Goal: Task Accomplishment & Management: Manage account settings

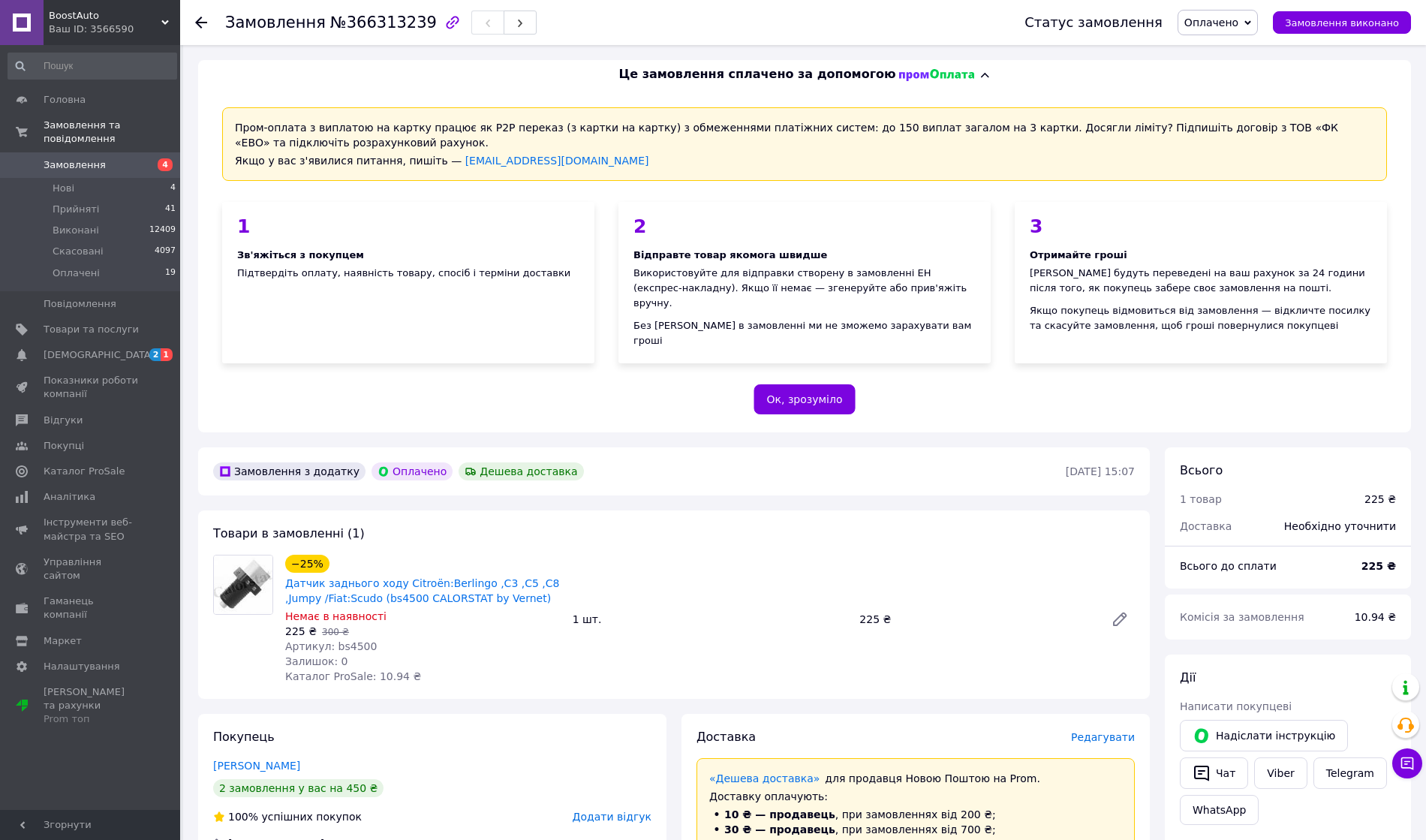
click at [349, 640] on span "Артикул: bs4500" at bounding box center [331, 646] width 91 height 12
copy span "bs4500"
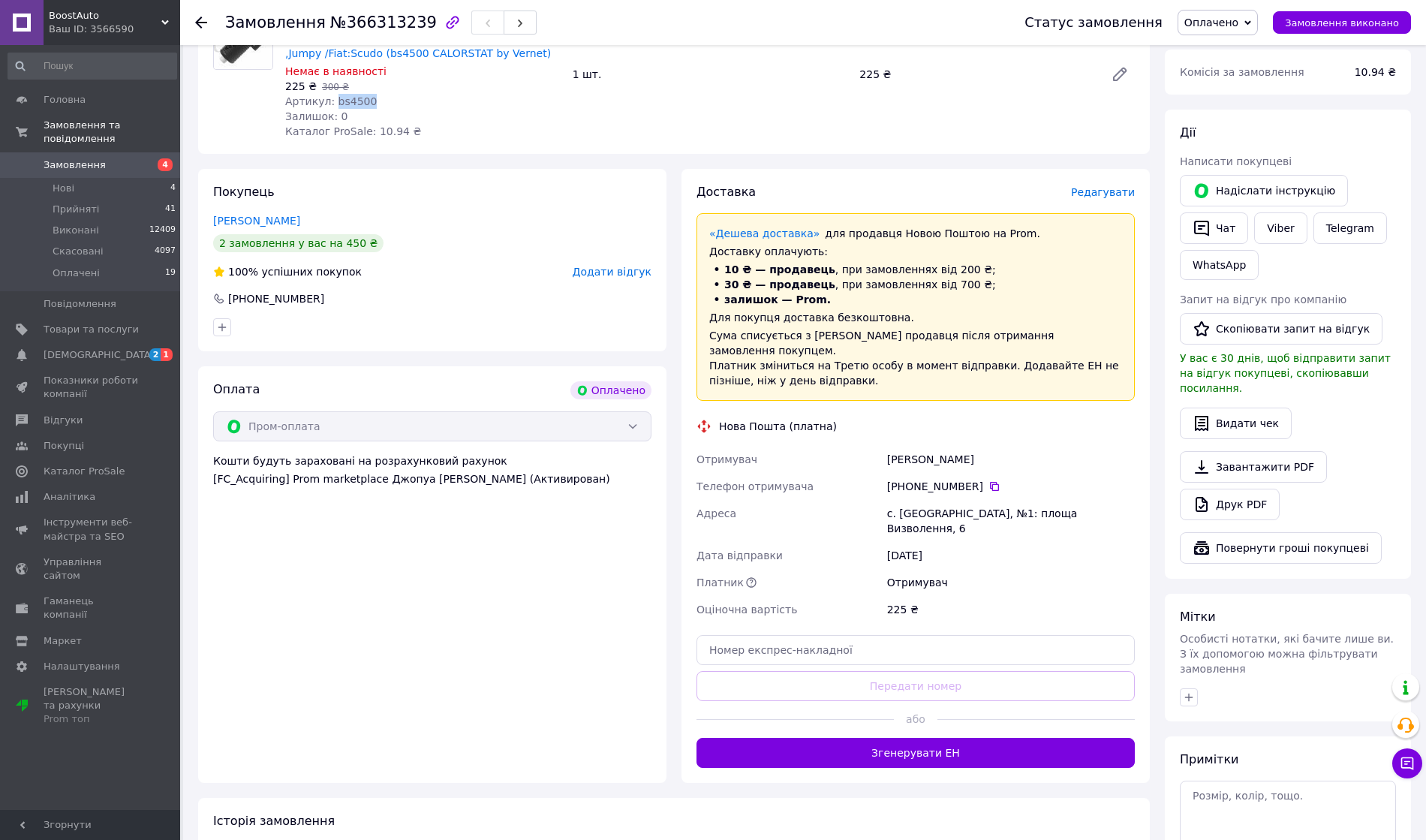
scroll to position [601, 0]
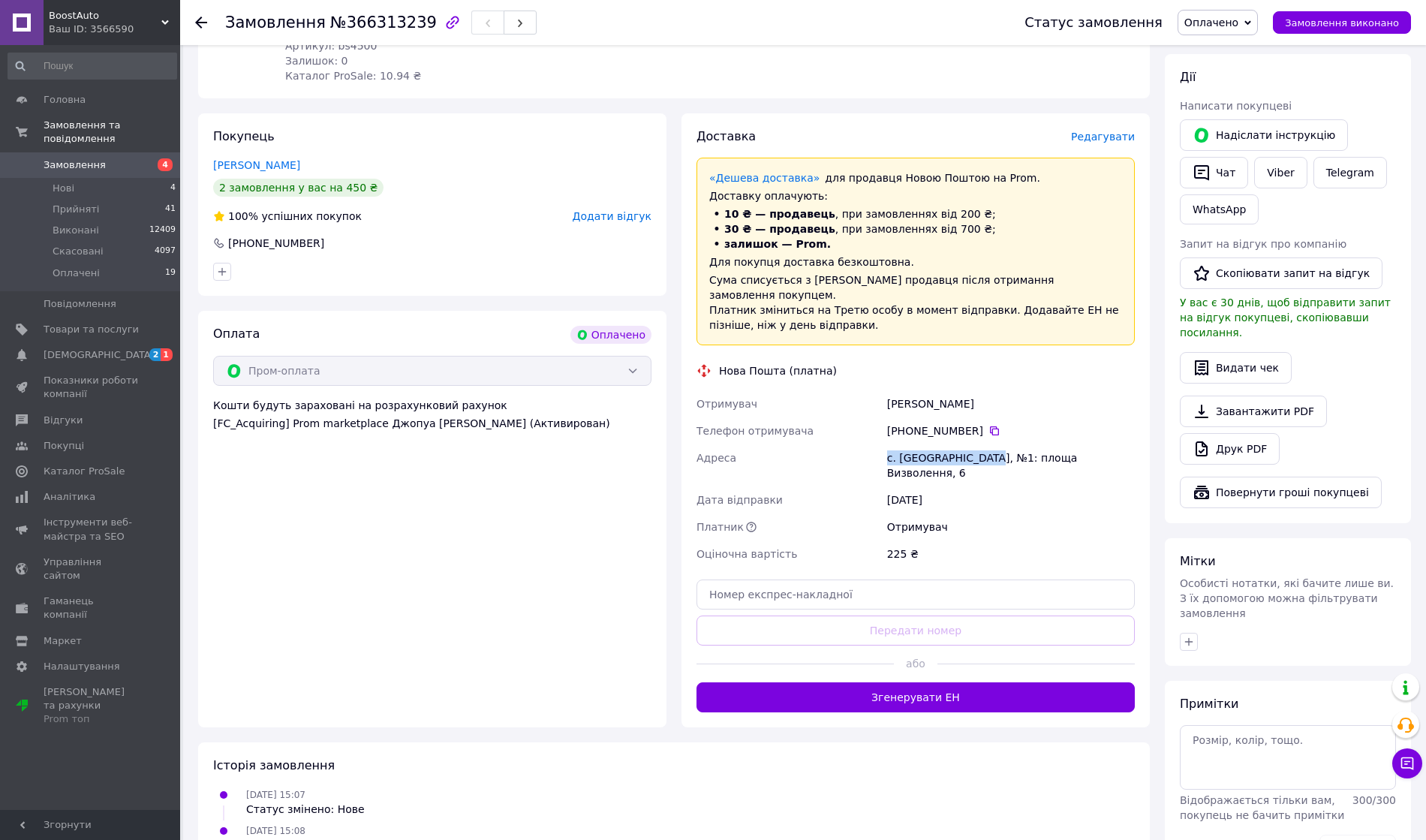
drag, startPoint x: 880, startPoint y: 428, endPoint x: 982, endPoint y: 435, distance: 102.2
click at [982, 435] on div "Отримувач [PERSON_NAME] Телефон отримувача [PHONE_NUMBER]   Адреса с. Великі Лу…" at bounding box center [915, 479] width 444 height 177
copy div "Адреса с. Великі Лучки, №1"
drag, startPoint x: 878, startPoint y: 369, endPoint x: 985, endPoint y: 370, distance: 107.0
click at [985, 390] on div "Отримувач [PERSON_NAME] Телефон отримувача [PHONE_NUMBER]   Адреса с. Великі Лу…" at bounding box center [915, 479] width 444 height 177
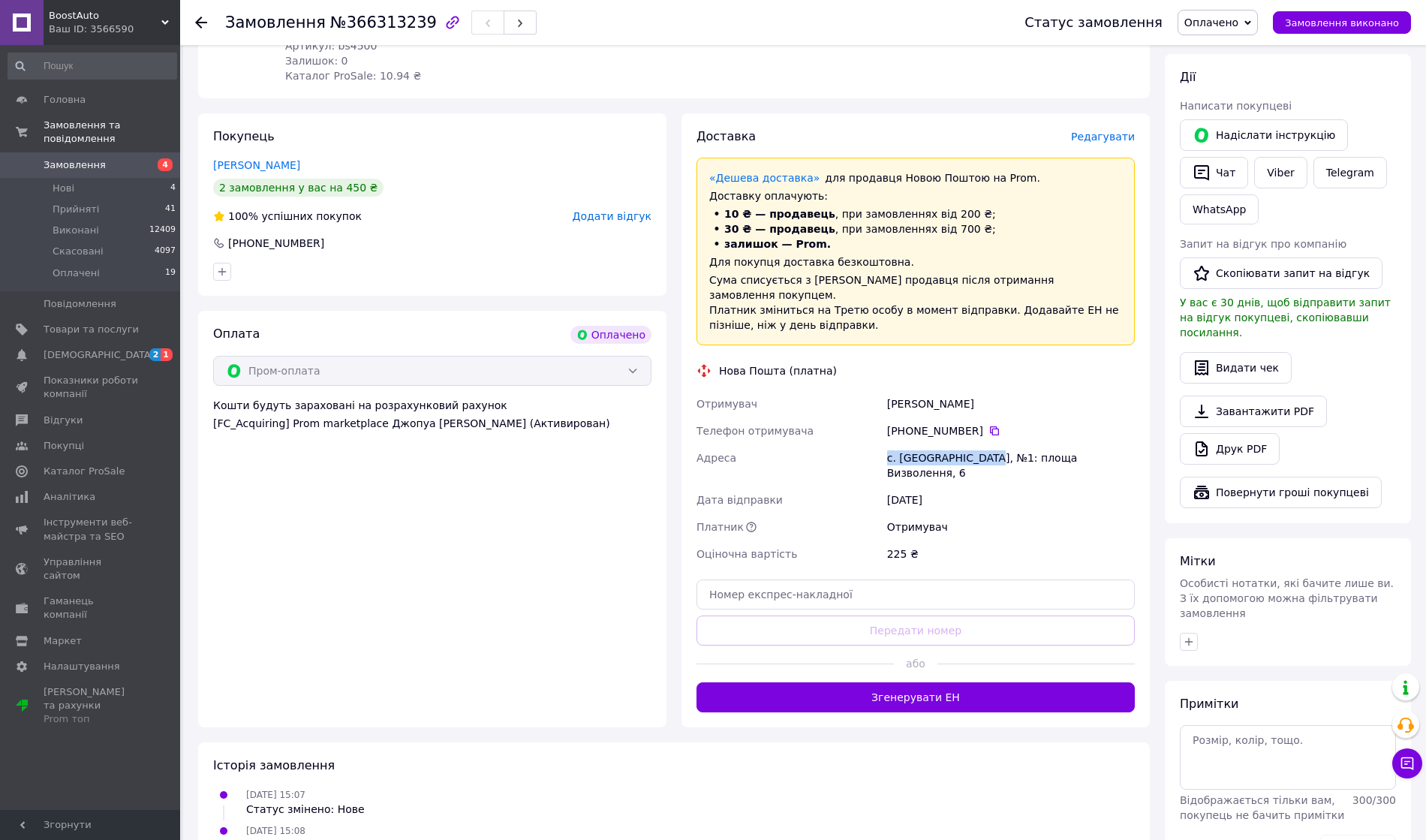
copy div "Отримувач [PERSON_NAME]"
click at [990, 426] on icon at bounding box center [994, 430] width 9 height 9
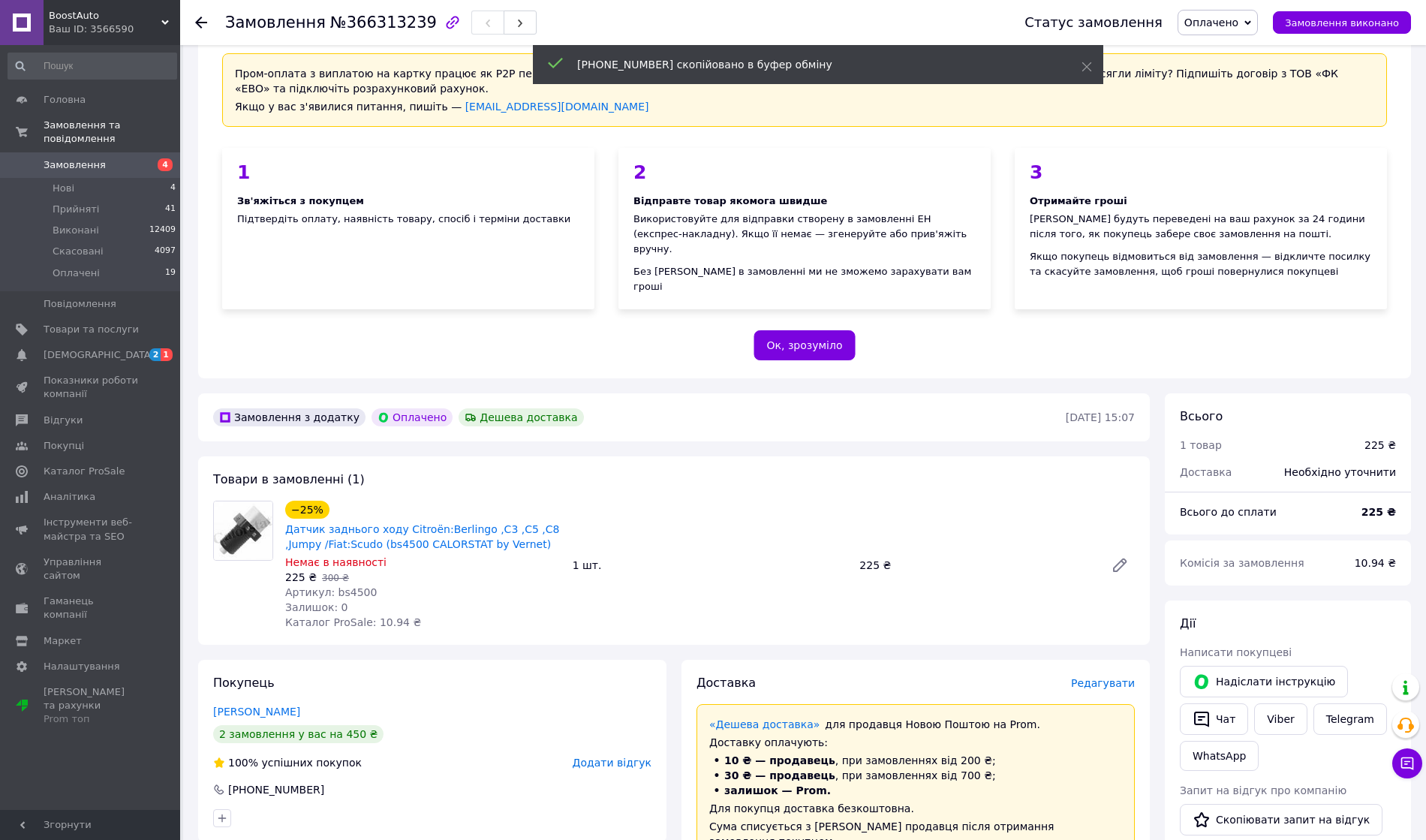
scroll to position [0, 0]
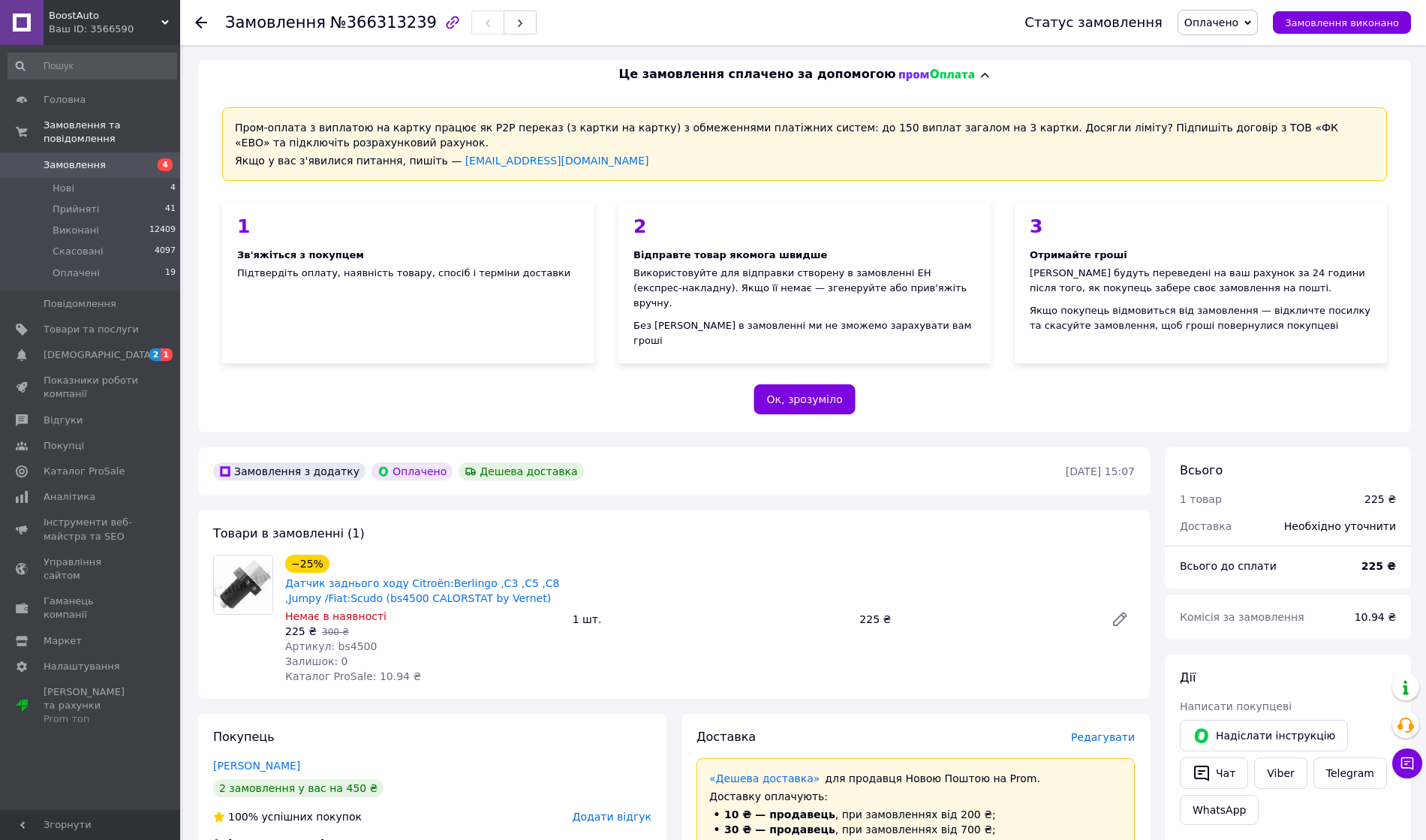
click at [127, 183] on li "Нові 4" at bounding box center [92, 188] width 185 height 21
